Goal: Task Accomplishment & Management: Use online tool/utility

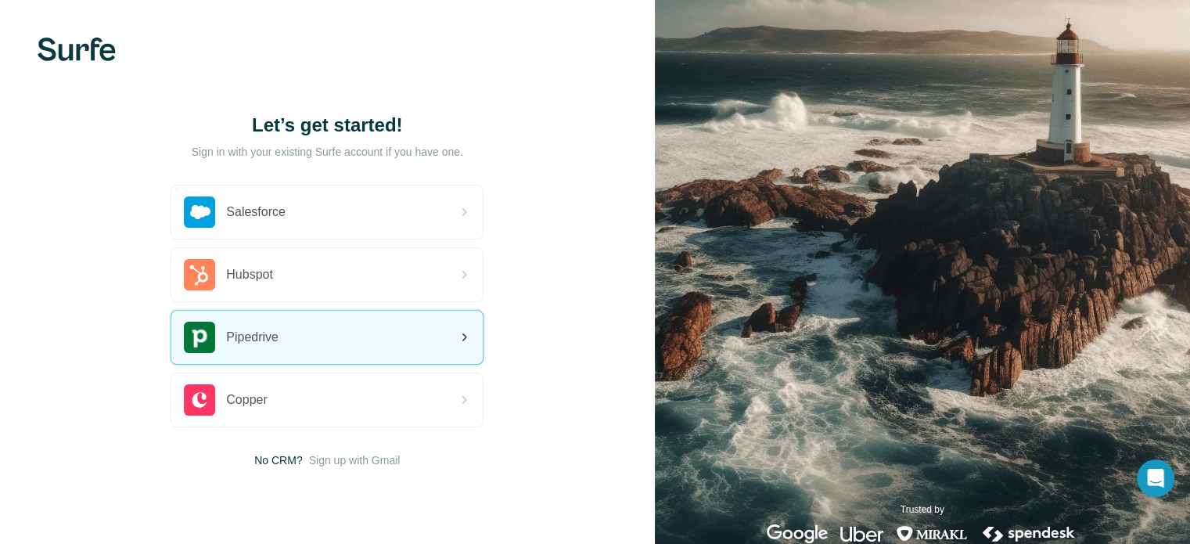
click at [396, 337] on div "Pipedrive" at bounding box center [326, 337] width 311 height 53
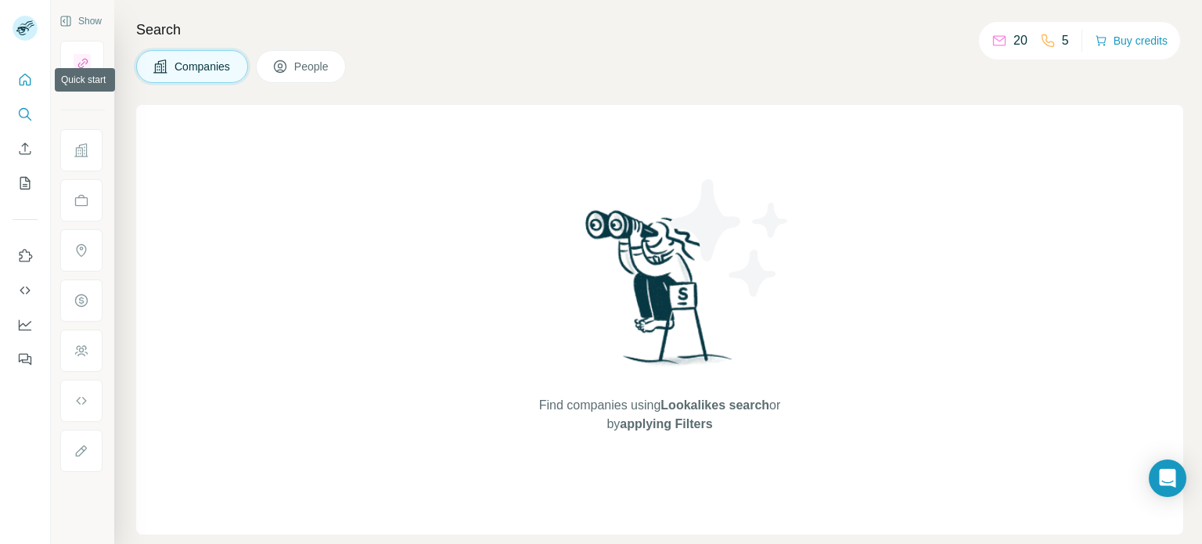
click at [31, 79] on icon "Quick start" at bounding box center [25, 80] width 16 height 16
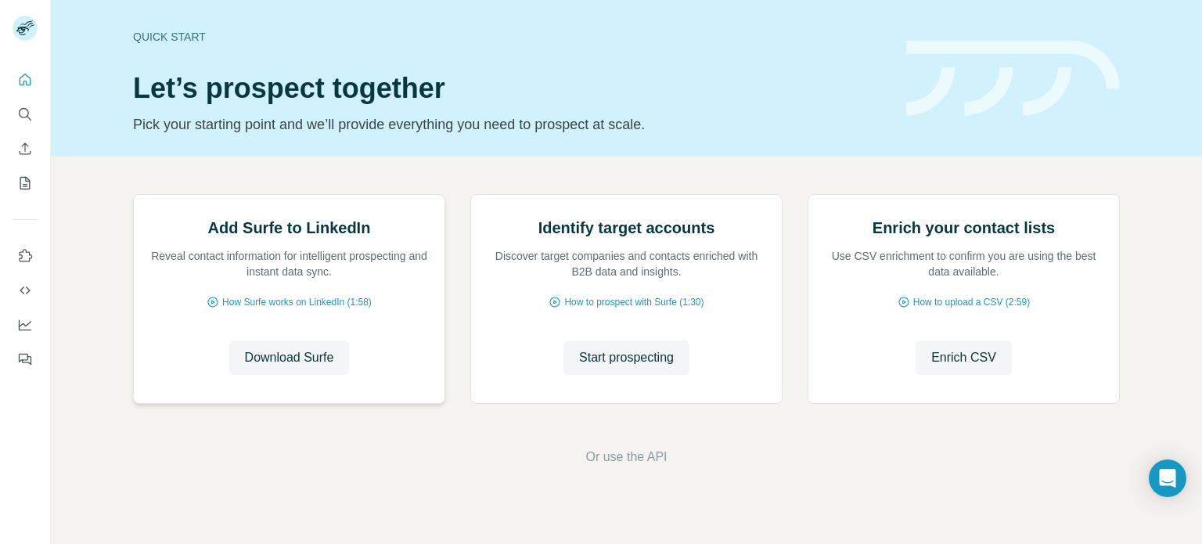
scroll to position [131, 0]
click at [288, 367] on span "Download Surfe" at bounding box center [289, 357] width 89 height 19
